Goal: Information Seeking & Learning: Learn about a topic

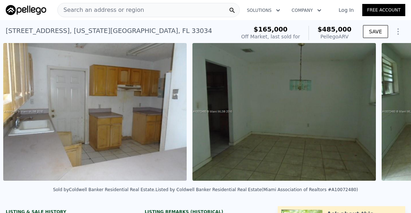
scroll to position [0, 517]
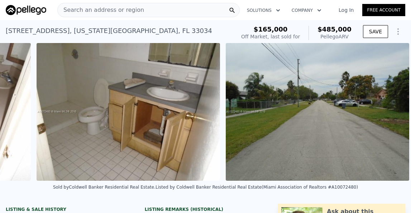
scroll to position [0, 1618]
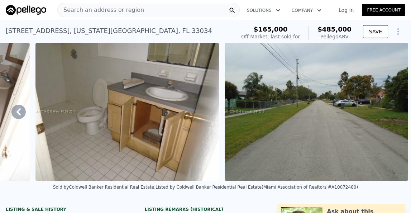
click at [139, 10] on div "Search an address or region" at bounding box center [148, 10] width 182 height 14
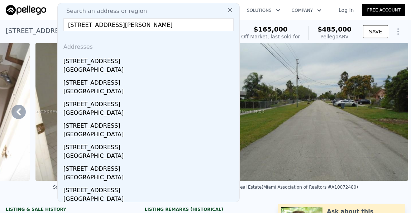
type input "1113 23RD AVE W, BRADENTON, FL 34205"
click at [192, 14] on div "Search an address or region" at bounding box center [149, 11] width 176 height 9
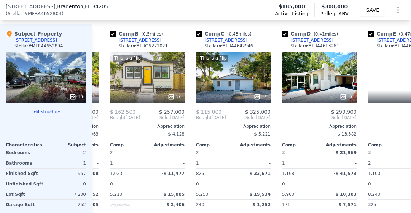
scroll to position [0, 77]
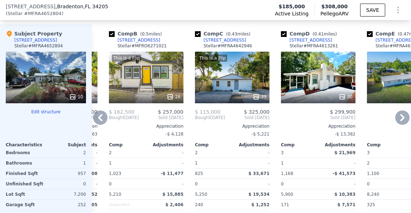
click at [238, 77] on div "This is a Flip 39" at bounding box center [232, 78] width 74 height 52
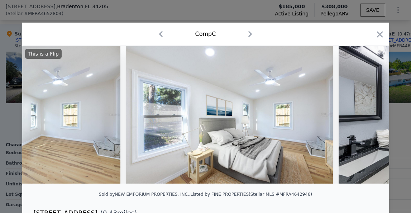
scroll to position [0, 3078]
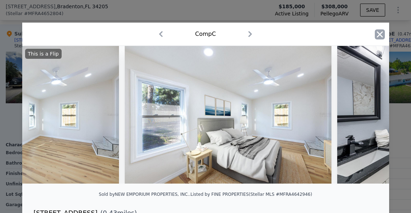
click at [382, 32] on icon "button" at bounding box center [379, 34] width 6 height 6
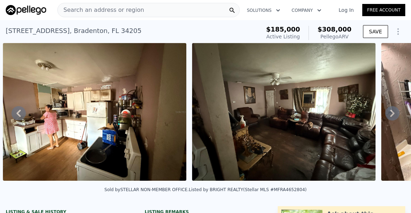
click at [141, 9] on div "Search an address or region" at bounding box center [148, 10] width 182 height 14
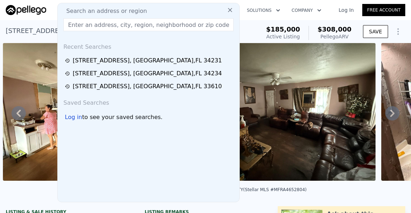
click at [81, 11] on span "Search an address or region" at bounding box center [104, 11] width 86 height 9
click at [229, 10] on icon at bounding box center [230, 10] width 4 height 4
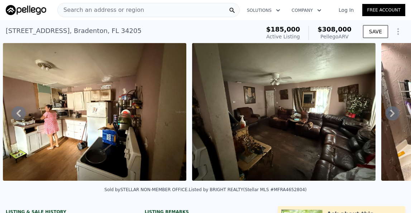
click at [75, 9] on span "Search an address or region" at bounding box center [101, 10] width 86 height 9
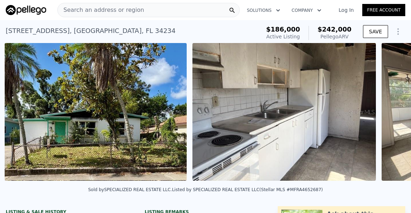
scroll to position [0, 328]
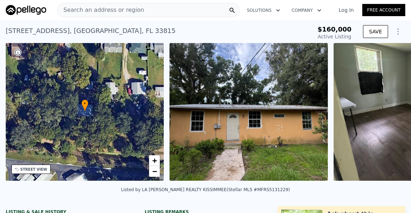
scroll to position [0, 166]
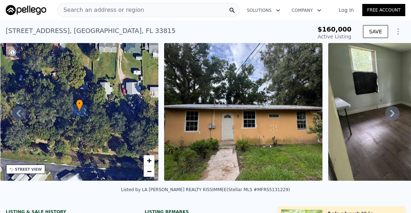
click at [343, 31] on span "$160,000" at bounding box center [334, 29] width 34 height 8
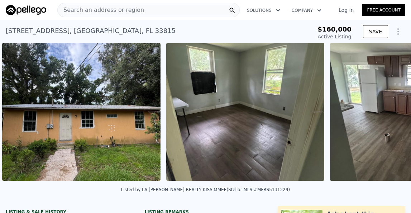
scroll to position [0, 328]
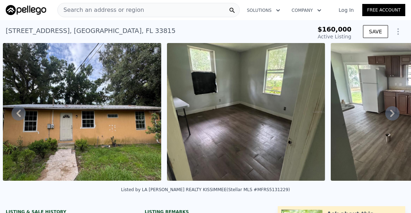
click at [332, 35] on span "Active Listing" at bounding box center [335, 37] width 34 height 6
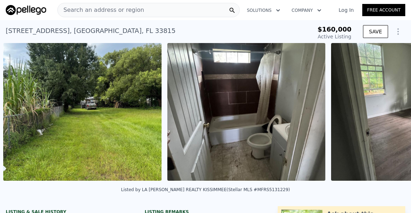
scroll to position [0, 819]
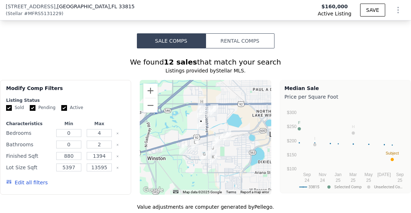
scroll to position [533, 0]
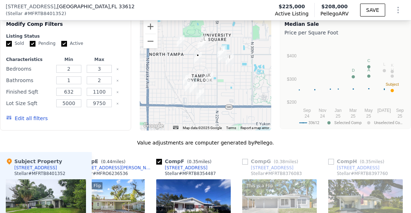
scroll to position [614, 0]
